Goal: Information Seeking & Learning: Learn about a topic

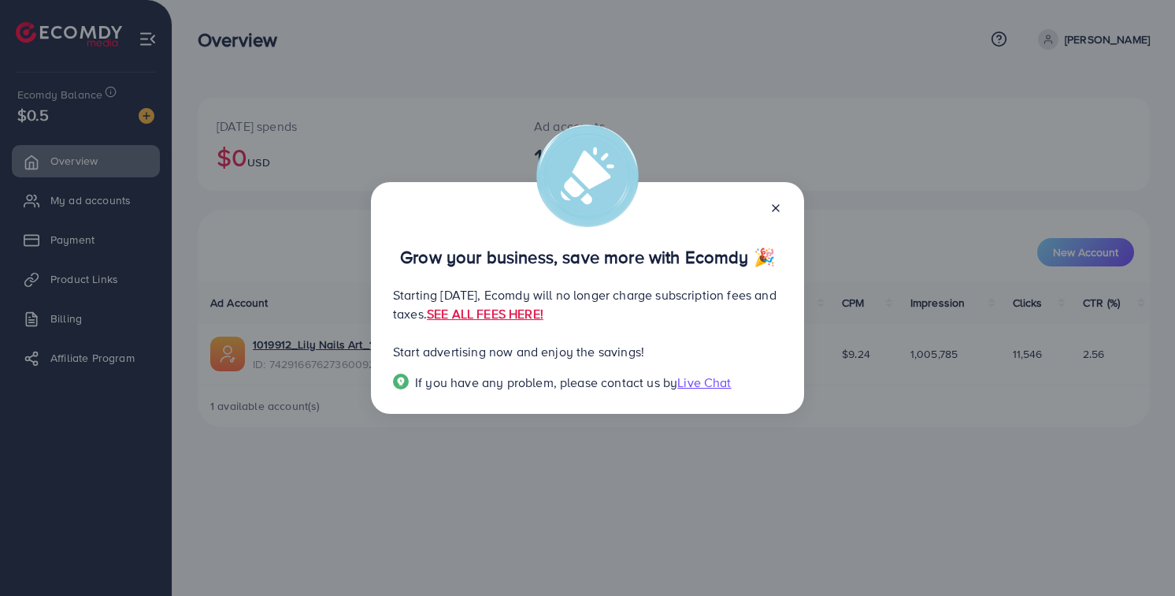
click at [514, 266] on p "Grow your business, save more with Ecomdy 🎉" at bounding box center [587, 256] width 389 height 19
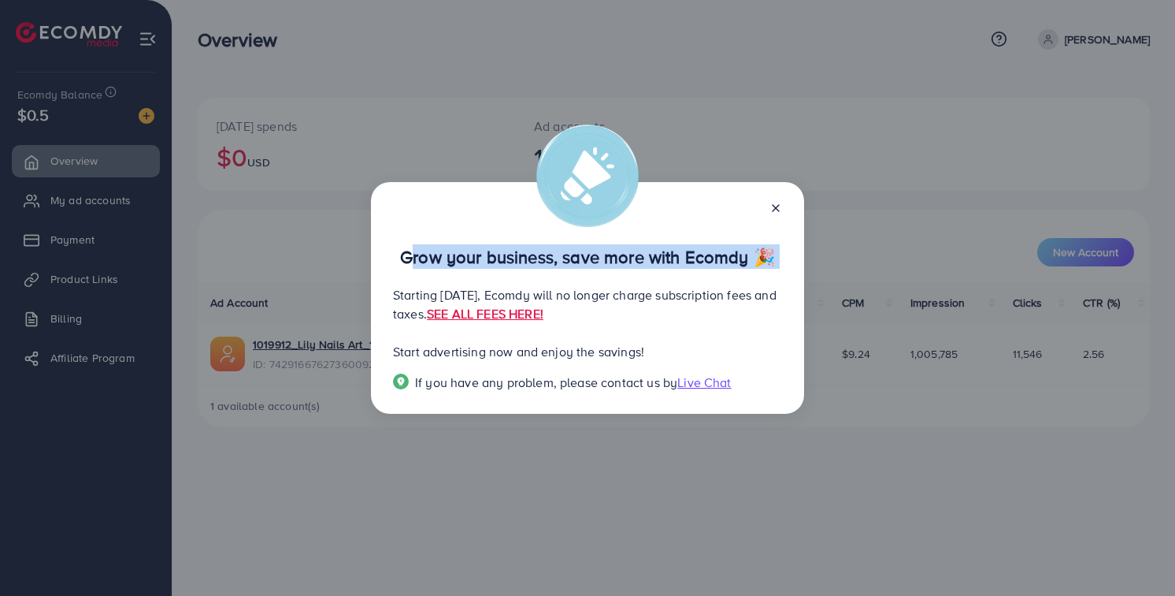
click at [514, 266] on p "Grow your business, save more with Ecomdy 🎉" at bounding box center [587, 256] width 389 height 19
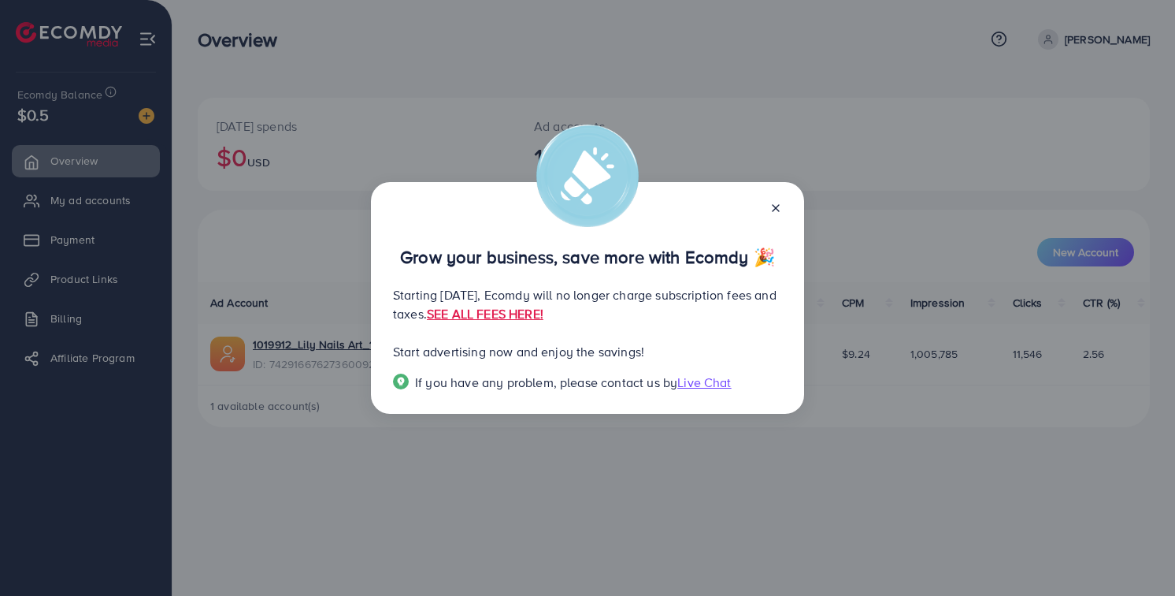
click at [447, 298] on p "Starting [DATE], Ecomdy will no longer charge subscription fees and taxes. SEE …" at bounding box center [587, 304] width 389 height 38
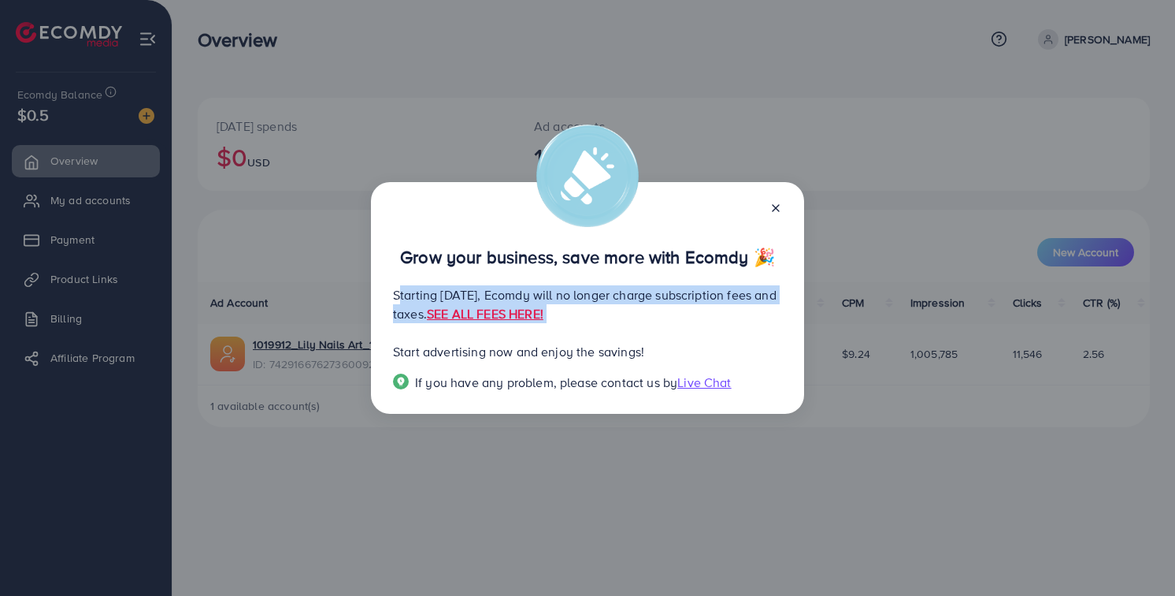
click at [447, 298] on p "Starting [DATE], Ecomdy will no longer charge subscription fees and taxes. SEE …" at bounding box center [587, 304] width 389 height 38
click at [415, 309] on p "Starting [DATE], Ecomdy will no longer charge subscription fees and taxes. SEE …" at bounding box center [587, 304] width 389 height 38
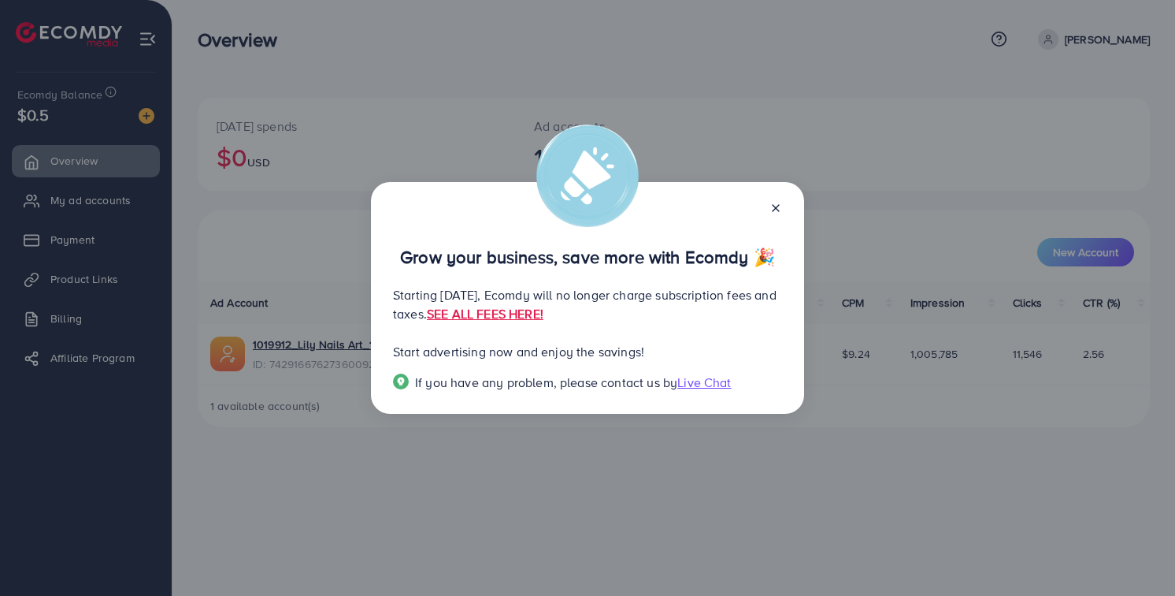
click at [698, 333] on div "Grow your business, save more with Ecomdy 🎉 Starting [DATE], Ecomdy will no lon…" at bounding box center [587, 298] width 433 height 232
click at [544, 314] on link "SEE ALL FEES HERE!" at bounding box center [485, 313] width 117 height 17
